Goal: Find specific page/section: Find specific page/section

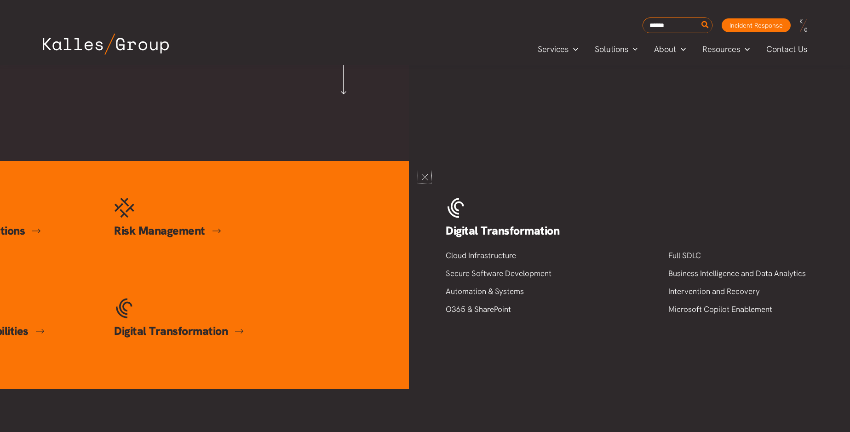
click at [425, 184] on link at bounding box center [424, 176] width 13 height 13
